Goal: Check status: Check status

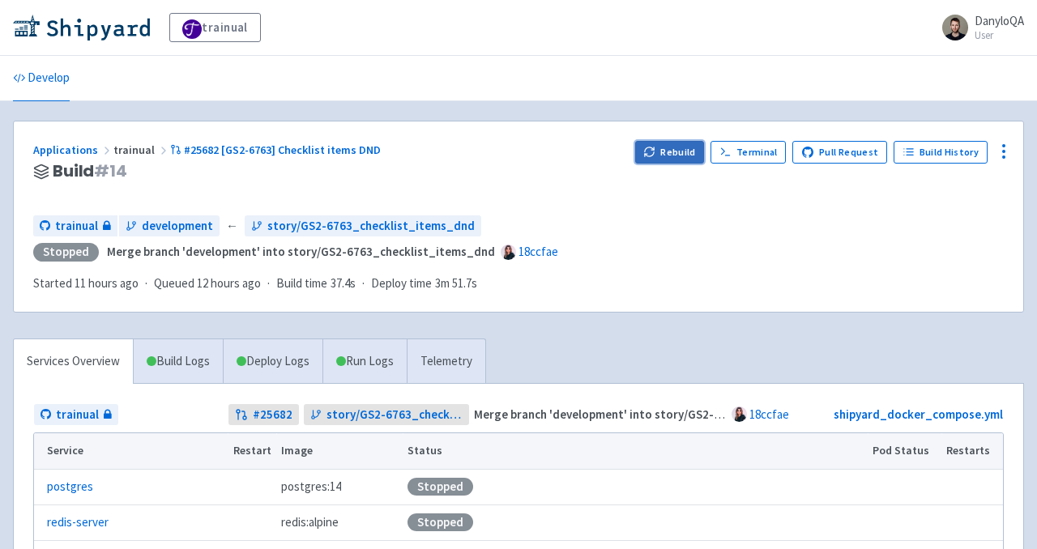
click at [677, 157] on button "Rebuild" at bounding box center [670, 152] width 70 height 23
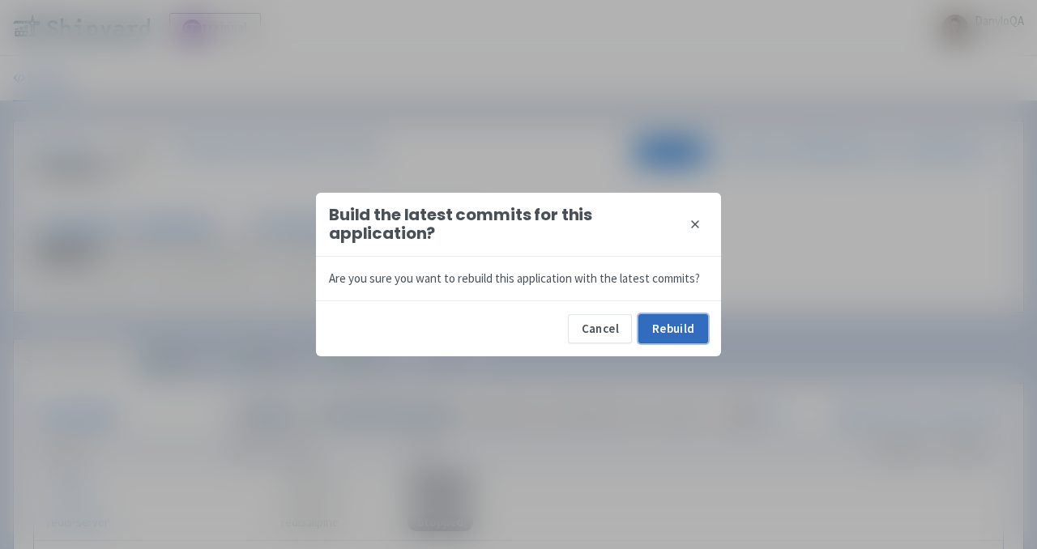
click at [665, 324] on button "Rebuild" at bounding box center [674, 328] width 70 height 29
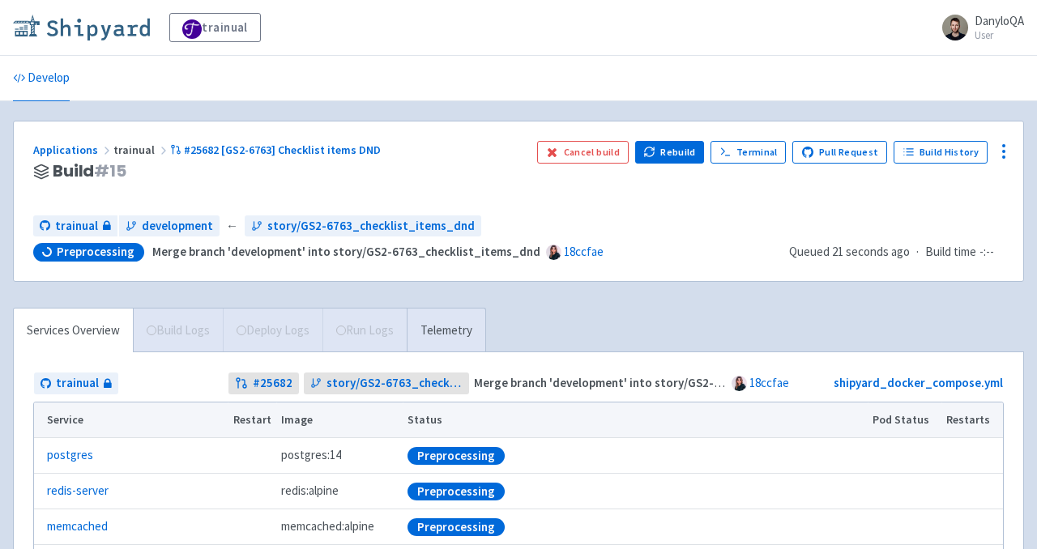
click at [107, 37] on img at bounding box center [81, 28] width 137 height 26
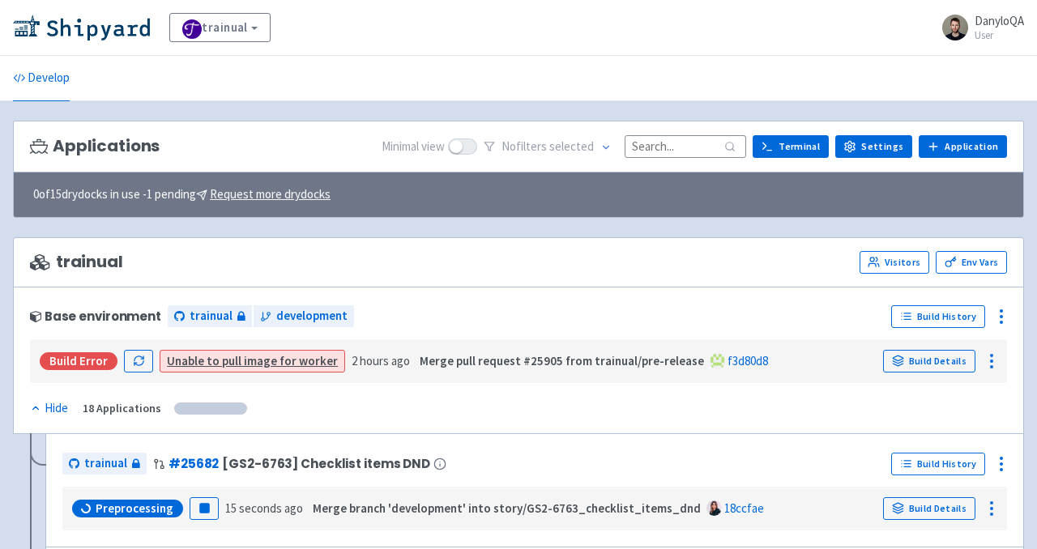
click at [665, 144] on input at bounding box center [686, 146] width 122 height 22
paste input "25844"
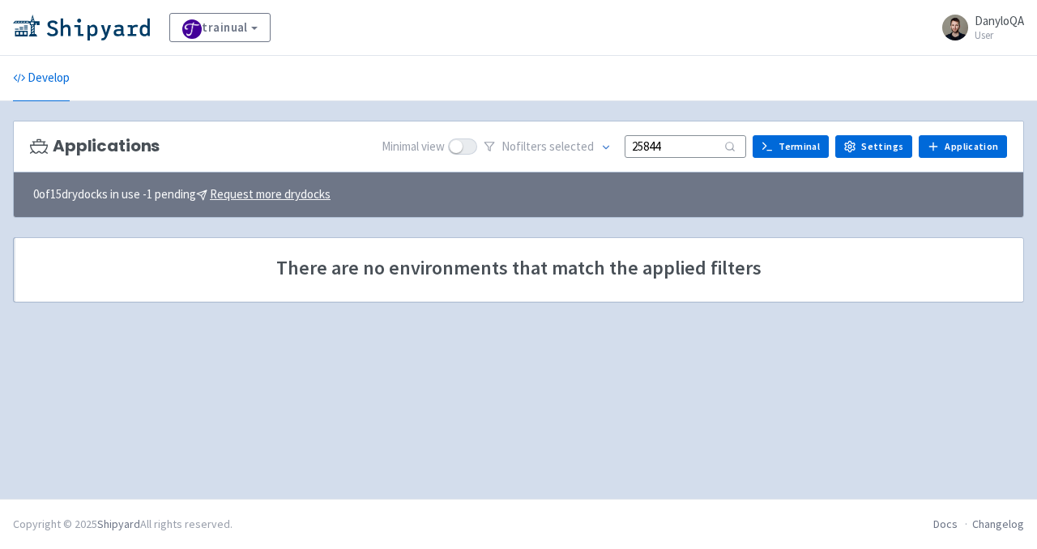
type input "25844"
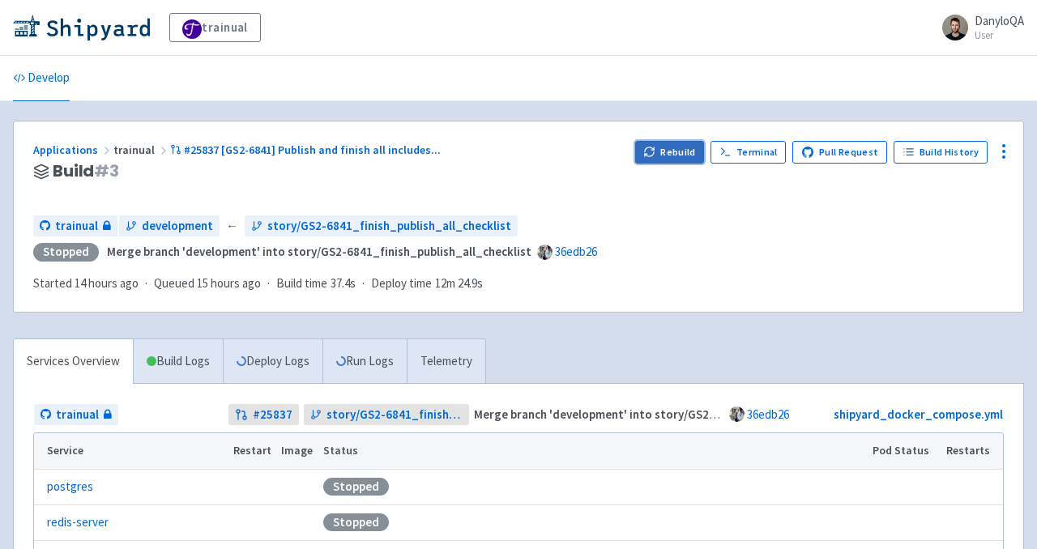
click at [666, 162] on button "Rebuild" at bounding box center [670, 152] width 70 height 23
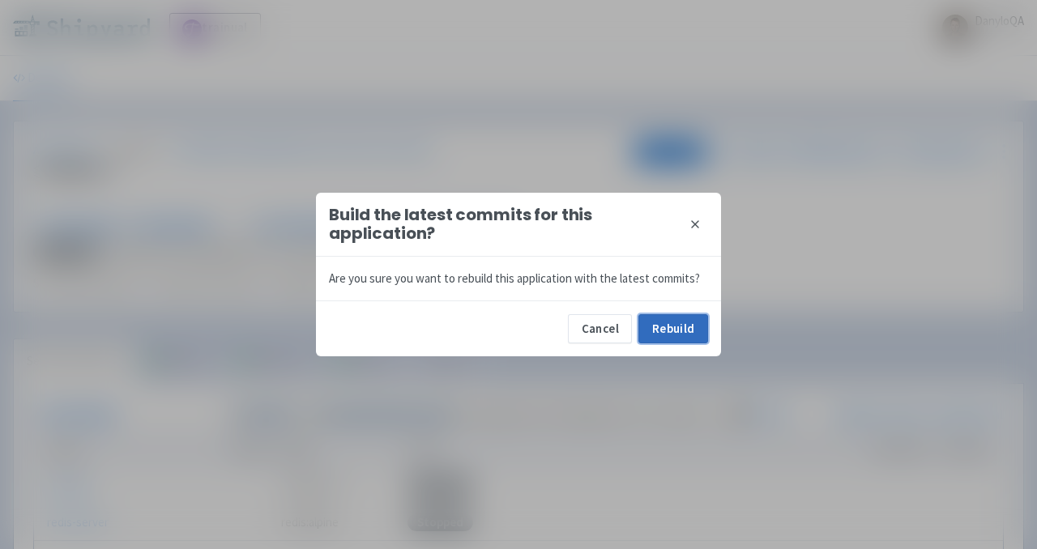
click at [662, 323] on button "Rebuild" at bounding box center [674, 328] width 70 height 29
